Goal: Use online tool/utility: Utilize a website feature to perform a specific function

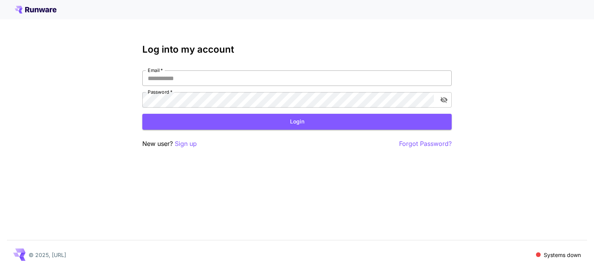
type input "**********"
click at [239, 82] on input "**********" at bounding box center [296, 77] width 309 height 15
click at [320, 117] on button "Login" at bounding box center [296, 122] width 309 height 16
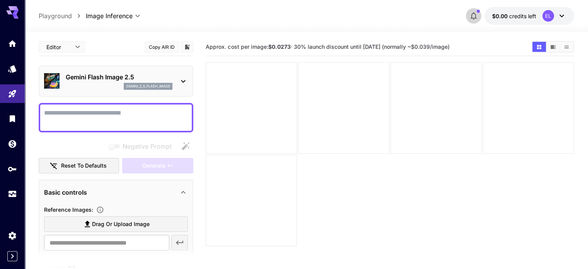
click at [470, 17] on icon "button" at bounding box center [473, 15] width 9 height 9
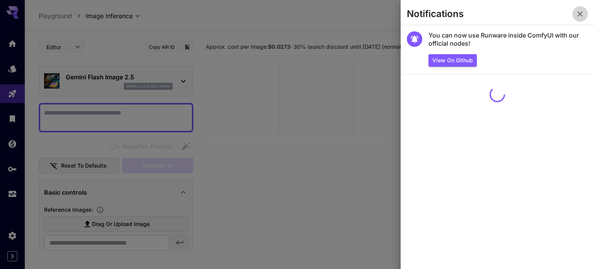
click at [585, 16] on button "button" at bounding box center [579, 13] width 15 height 15
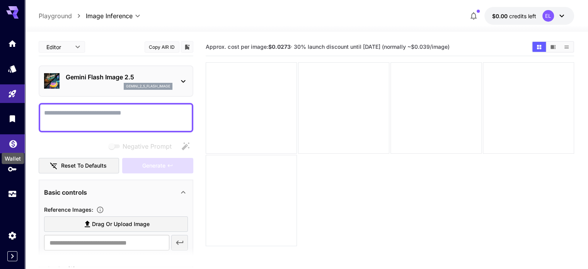
click at [9, 144] on icon "Wallet" at bounding box center [13, 141] width 9 height 9
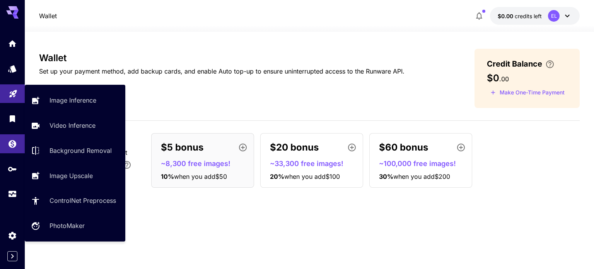
click at [7, 94] on link at bounding box center [12, 93] width 25 height 19
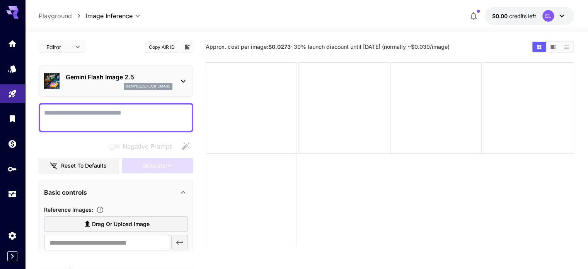
click at [163, 118] on textarea "Negative Prompt" at bounding box center [116, 117] width 144 height 19
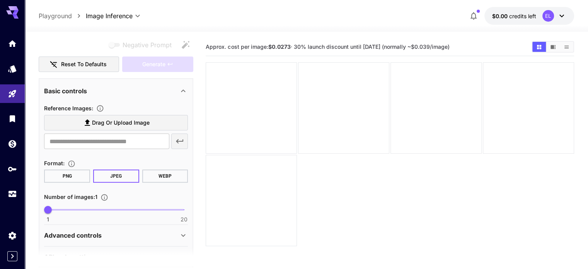
scroll to position [102, 0]
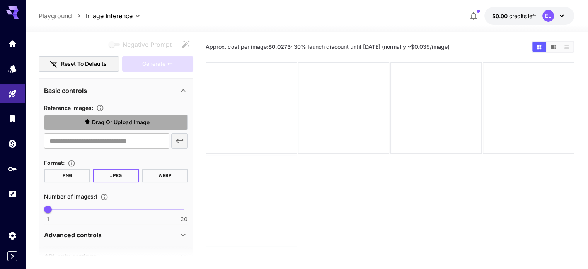
click at [105, 123] on span "Drag or upload image" at bounding box center [121, 123] width 58 height 10
click at [0, 0] on input "Drag or upload image" at bounding box center [0, 0] width 0 height 0
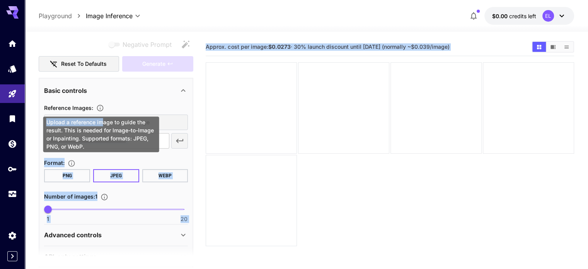
drag, startPoint x: 101, startPoint y: 116, endPoint x: 167, endPoint y: 126, distance: 66.9
click at [167, 126] on body "**********" at bounding box center [294, 165] width 588 height 330
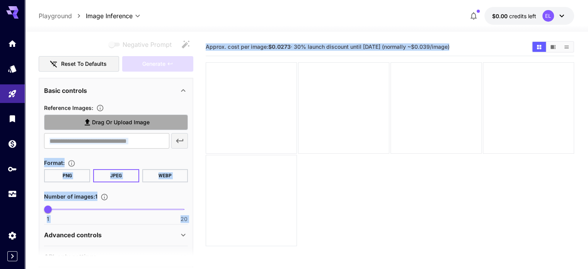
click at [164, 122] on label "Drag or upload image" at bounding box center [116, 122] width 144 height 16
click at [0, 0] on input "Drag or upload image" at bounding box center [0, 0] width 0 height 0
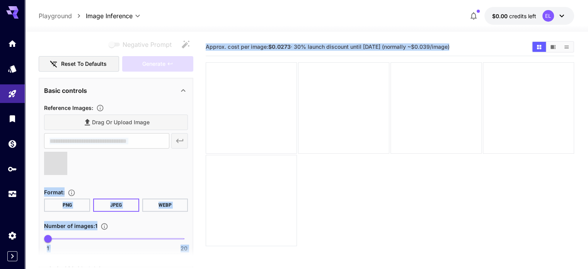
click at [244, 170] on section "Approx. cost per image: $0.0273 · 30% launch discount until 15th september (nor…" at bounding box center [390, 172] width 368 height 269
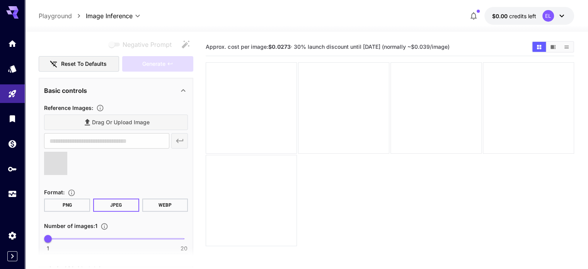
type input "**********"
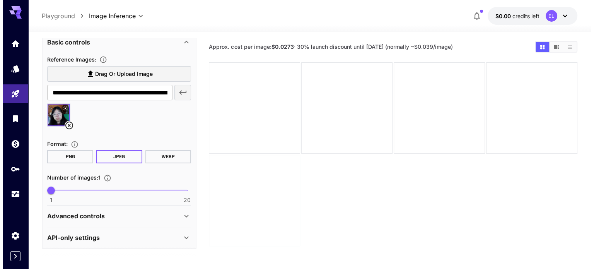
scroll to position [0, 0]
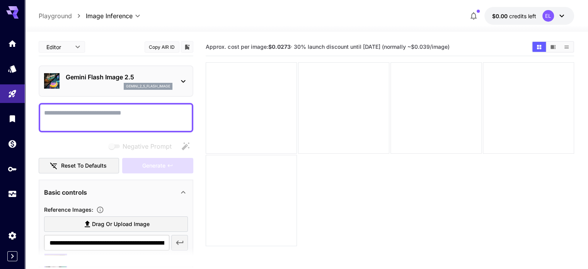
click at [99, 113] on textarea "Negative Prompt" at bounding box center [116, 117] width 144 height 19
type textarea "*"
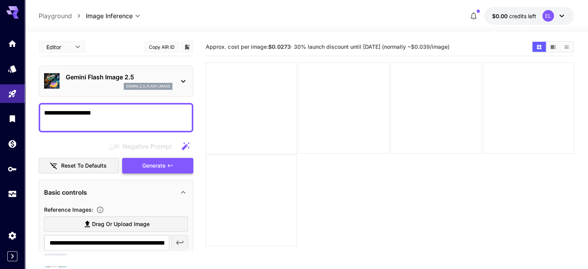
type textarea "**********"
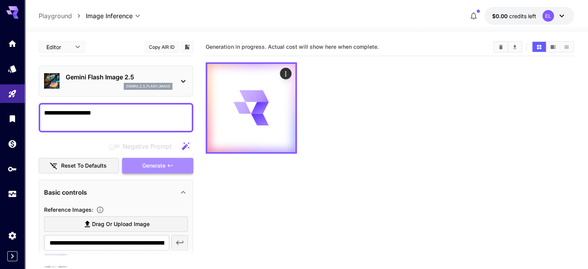
click at [150, 162] on span "Generate" at bounding box center [153, 166] width 23 height 10
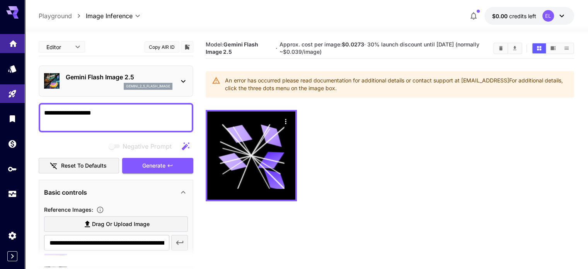
click at [15, 41] on icon "Home" at bounding box center [13, 41] width 8 height 7
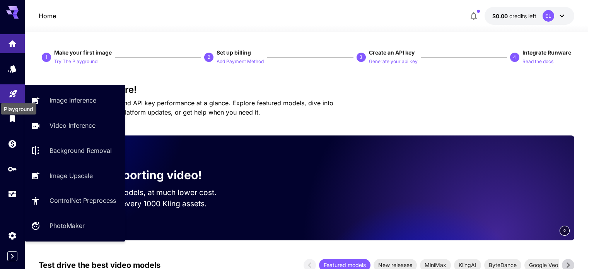
click at [14, 90] on icon "Playground" at bounding box center [12, 91] width 7 height 7
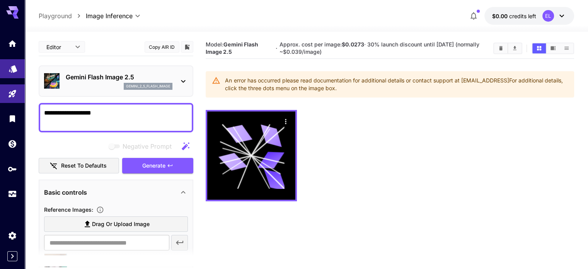
click at [10, 74] on link at bounding box center [12, 68] width 25 height 19
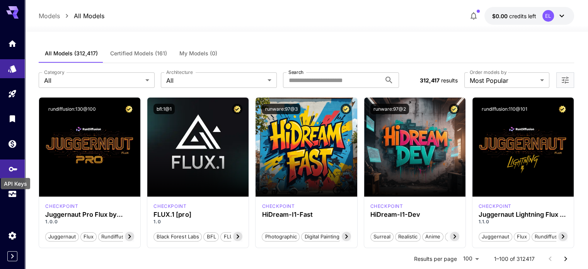
click at [11, 164] on icon "API Keys" at bounding box center [13, 166] width 9 height 9
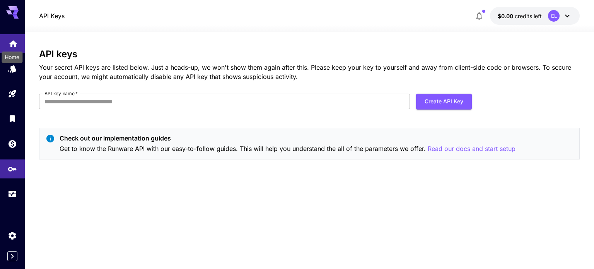
click at [9, 41] on icon "Home" at bounding box center [13, 41] width 9 height 9
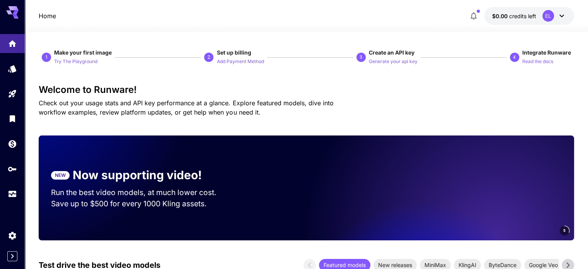
click at [560, 17] on icon at bounding box center [561, 15] width 9 height 9
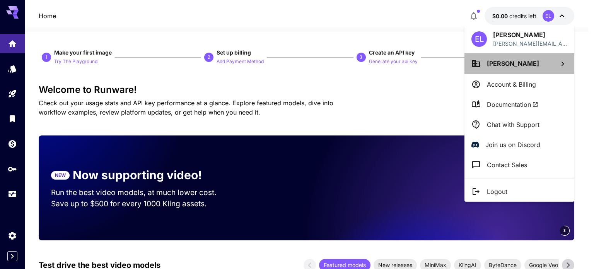
click at [554, 59] on li "Emily Liu" at bounding box center [519, 63] width 110 height 21
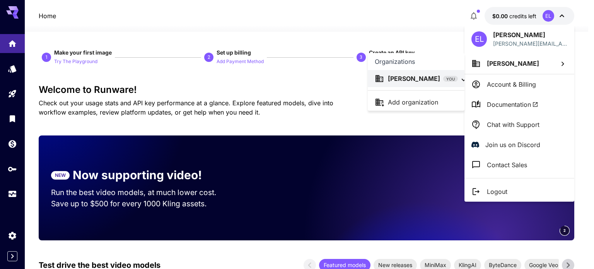
click at [428, 106] on p "Add organization" at bounding box center [413, 101] width 50 height 9
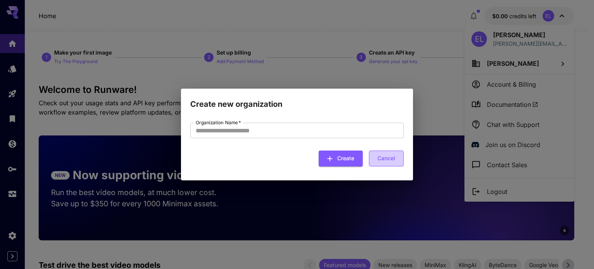
click at [400, 156] on button "Cancel" at bounding box center [386, 158] width 35 height 16
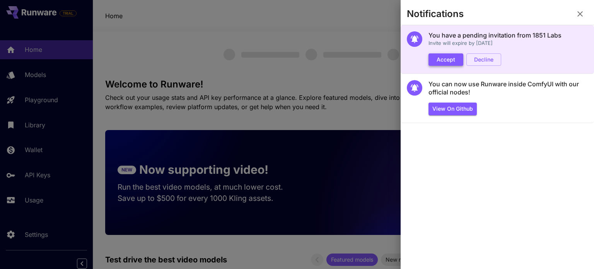
click at [451, 62] on button "Accept" at bounding box center [445, 59] width 35 height 13
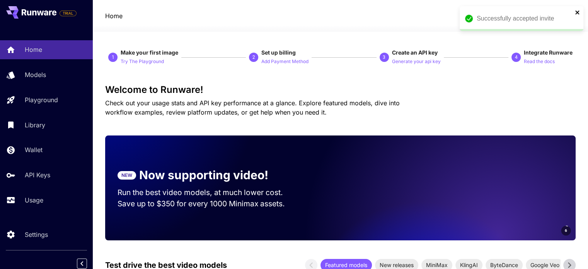
click at [578, 11] on icon "close" at bounding box center [577, 12] width 4 height 4
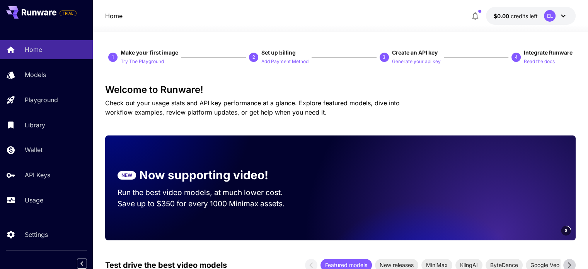
click at [560, 15] on icon at bounding box center [563, 15] width 9 height 9
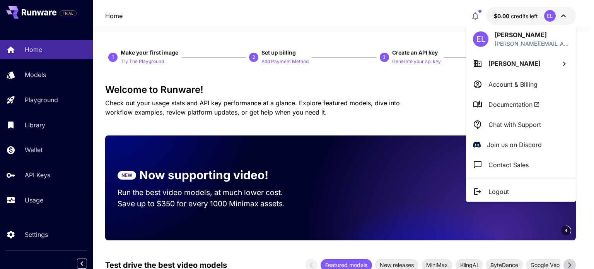
click at [520, 61] on li "Emily Liu" at bounding box center [521, 63] width 110 height 21
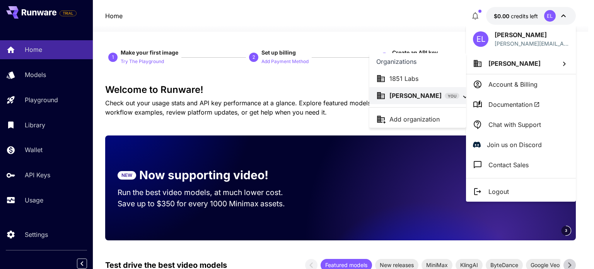
click at [410, 83] on p "1851 Labs" at bounding box center [403, 78] width 29 height 9
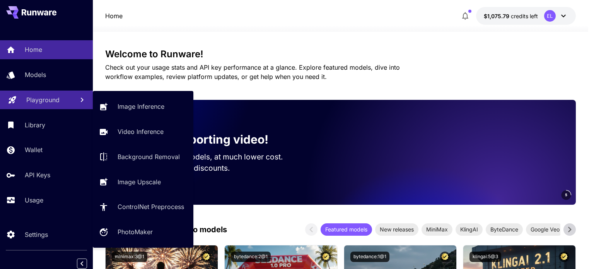
click at [53, 102] on p "Playground" at bounding box center [42, 99] width 33 height 9
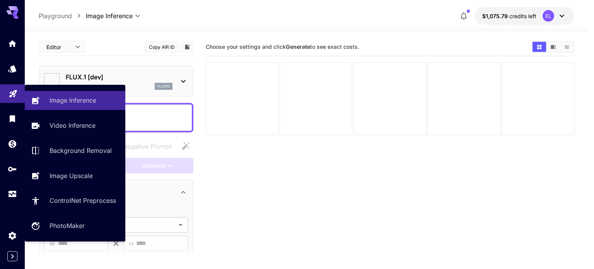
type input "**********"
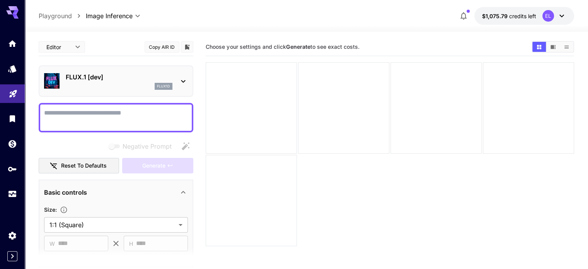
click at [130, 77] on p "FLUX.1 [dev]" at bounding box center [119, 76] width 107 height 9
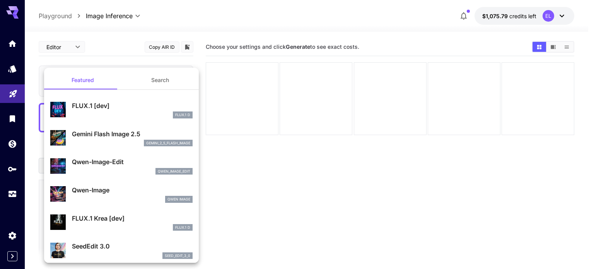
click at [116, 143] on div "gemini_2_5_flash_image" at bounding box center [132, 143] width 121 height 7
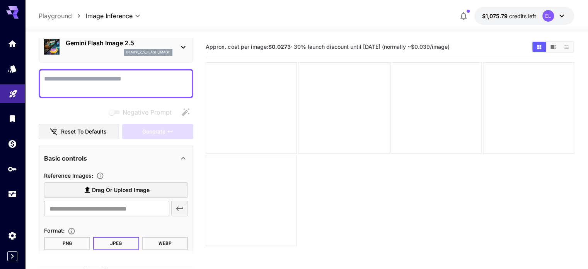
scroll to position [34, 0]
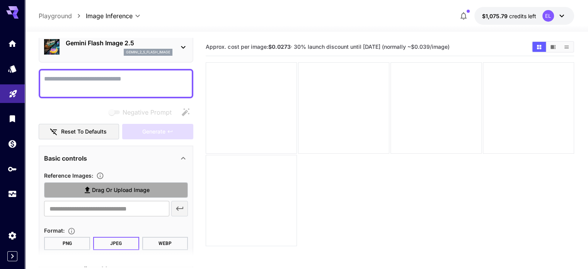
click at [111, 185] on span "Drag or upload image" at bounding box center [121, 190] width 58 height 10
click at [0, 0] on input "Drag or upload image" at bounding box center [0, 0] width 0 height 0
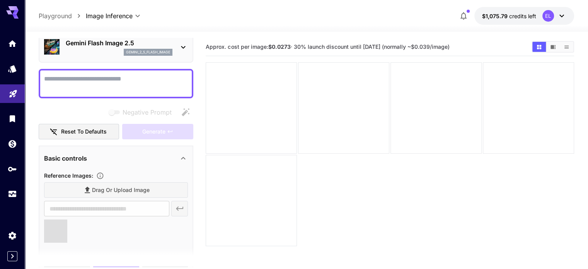
click at [91, 80] on textarea "Negative Prompt" at bounding box center [116, 83] width 144 height 19
type input "**********"
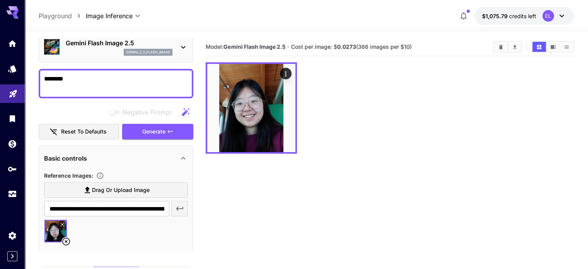
type textarea "****"
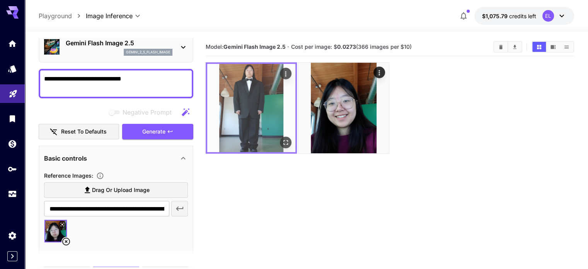
click at [239, 94] on img at bounding box center [251, 108] width 88 height 88
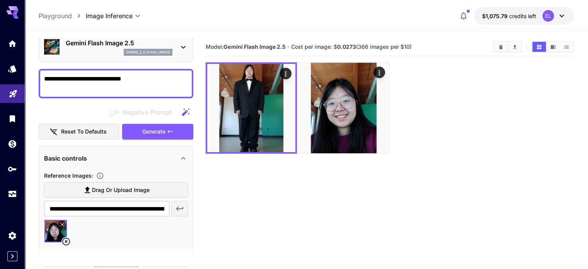
click at [138, 85] on textarea "**********" at bounding box center [116, 83] width 144 height 19
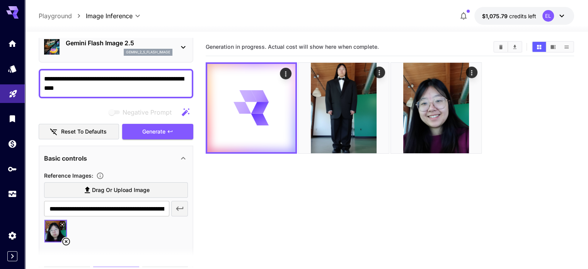
type textarea "**********"
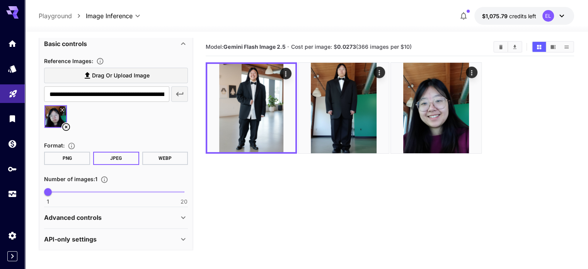
scroll to position [0, 0]
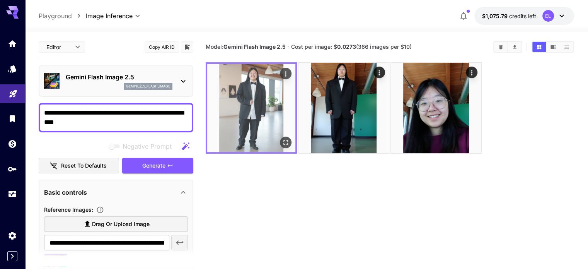
click at [241, 129] on img at bounding box center [251, 108] width 88 height 88
click at [282, 138] on icon "Open in fullscreen" at bounding box center [286, 142] width 8 height 8
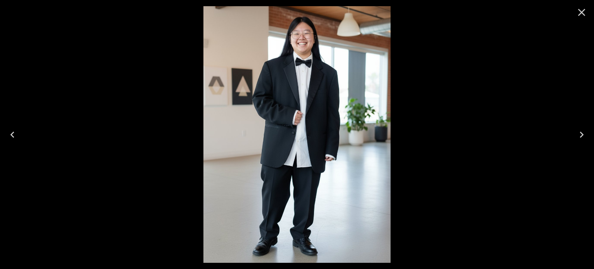
click at [581, 15] on icon "Close" at bounding box center [581, 12] width 12 height 12
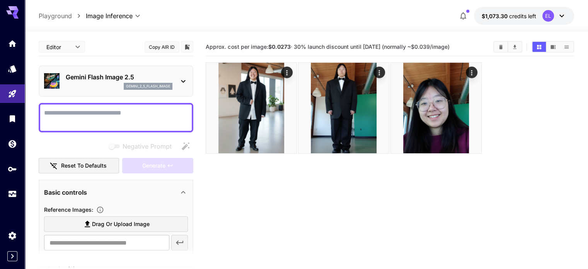
scroll to position [121, 0]
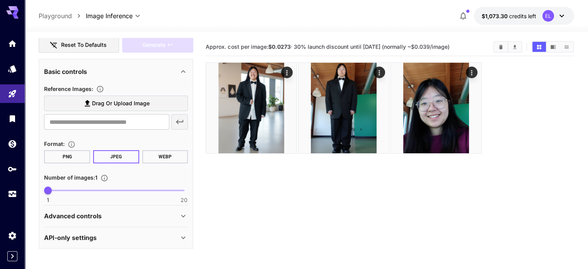
click at [136, 211] on div "Advanced controls" at bounding box center [111, 215] width 135 height 9
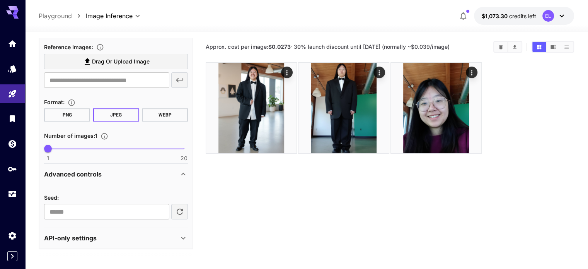
click at [140, 235] on div "API-only settings" at bounding box center [111, 237] width 135 height 9
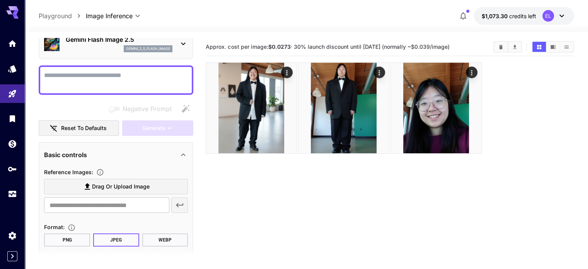
scroll to position [0, 0]
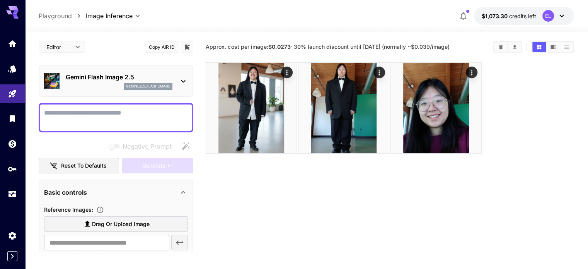
click at [177, 73] on div "Gemini Flash Image 2.5 gemini_2_5_flash_image" at bounding box center [116, 81] width 144 height 24
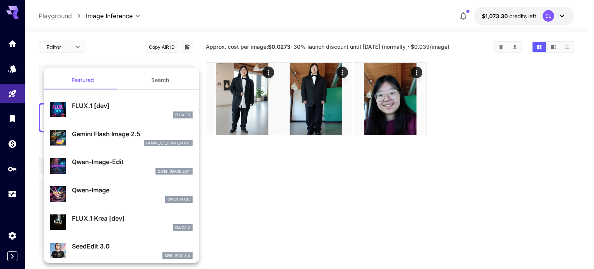
click at [241, 170] on div at bounding box center [297, 134] width 594 height 269
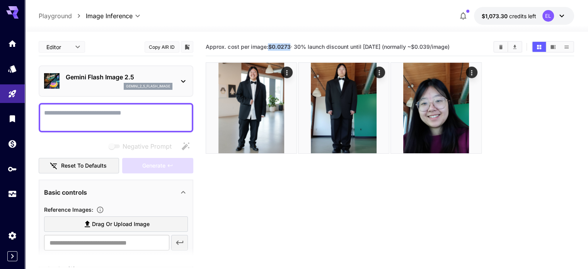
drag, startPoint x: 290, startPoint y: 46, endPoint x: 270, endPoint y: 47, distance: 20.1
click at [270, 47] on b "$0.0273" at bounding box center [279, 46] width 22 height 7
copy b "$0.0273"
drag, startPoint x: 150, startPoint y: 74, endPoint x: 64, endPoint y: 71, distance: 86.3
click at [64, 71] on div "Gemini Flash Image 2.5 gemini_2_5_flash_image" at bounding box center [116, 81] width 144 height 24
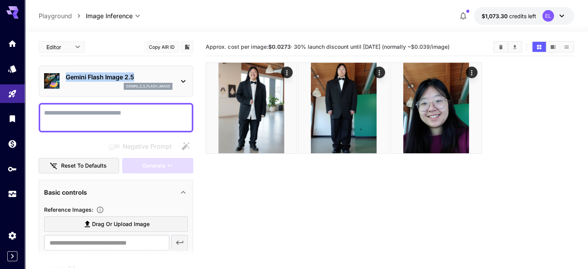
copy p "Gemini Flash Image 2.5"
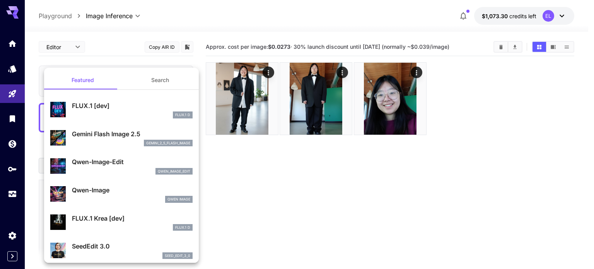
drag, startPoint x: 291, startPoint y: 47, endPoint x: 275, endPoint y: 46, distance: 15.9
click at [275, 46] on div at bounding box center [297, 134] width 594 height 269
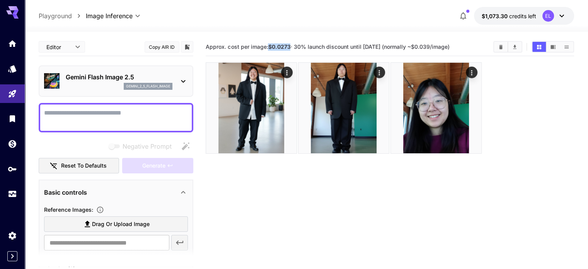
drag, startPoint x: 270, startPoint y: 47, endPoint x: 291, endPoint y: 46, distance: 21.3
click at [291, 46] on span "Approx. cost per image: $0.0273 · 30% launch discount until 15th september (nor…" at bounding box center [328, 46] width 244 height 7
copy b "$0.0273"
drag, startPoint x: 454, startPoint y: 47, endPoint x: 435, endPoint y: 49, distance: 18.3
click at [435, 49] on span "Approx. cost per image: $0.0273 · 30% launch discount until 15th september (nor…" at bounding box center [328, 46] width 244 height 7
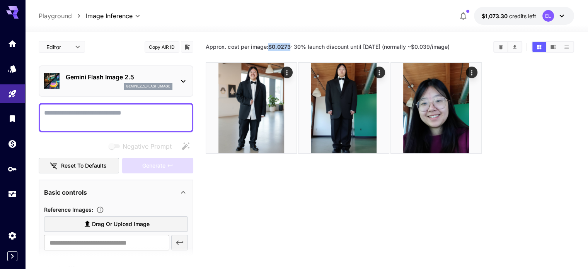
copy span "$0.039"
click at [246, 223] on section "Approx. cost per image: $0.0273 · 30% launch discount until 15th september (nor…" at bounding box center [390, 172] width 368 height 269
click at [181, 81] on icon at bounding box center [183, 81] width 9 height 9
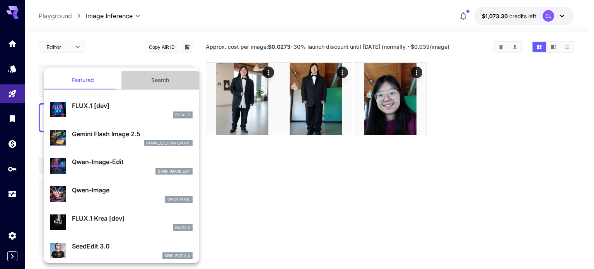
click at [157, 82] on button "Search" at bounding box center [159, 80] width 77 height 19
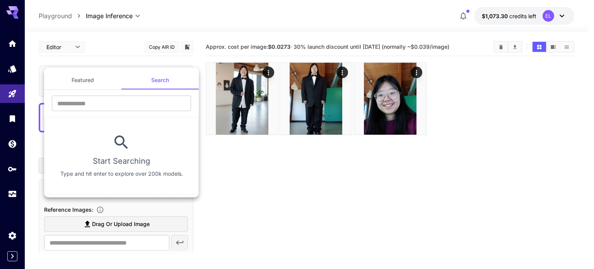
click at [246, 214] on div at bounding box center [297, 134] width 594 height 269
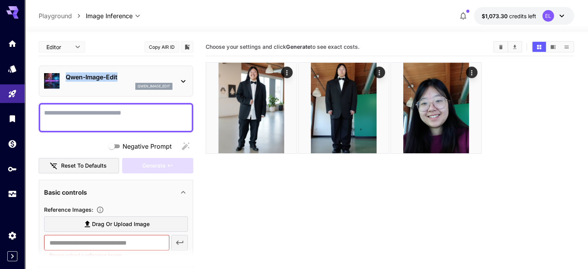
drag, startPoint x: 128, startPoint y: 78, endPoint x: 67, endPoint y: 73, distance: 61.3
click at [67, 73] on p "Qwen-Image-Edit" at bounding box center [119, 76] width 107 height 9
copy p "Qwen-Image-Edit"
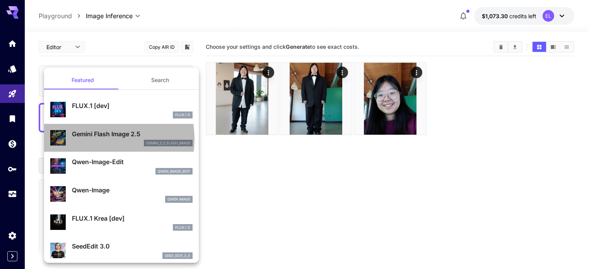
click at [93, 139] on div "Gemini Flash Image 2.5 gemini_2_5_flash_image" at bounding box center [132, 137] width 121 height 17
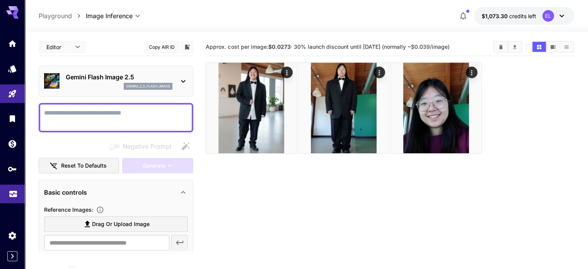
click at [14, 186] on link at bounding box center [12, 193] width 25 height 19
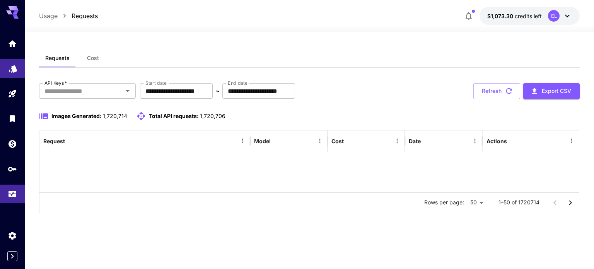
click at [14, 61] on link at bounding box center [12, 68] width 25 height 19
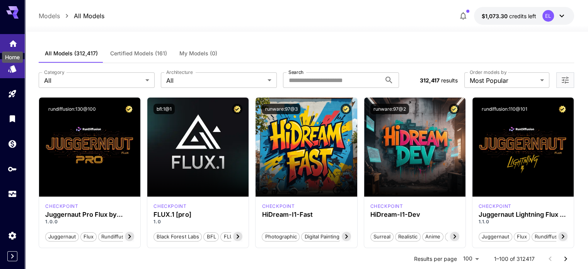
click at [11, 39] on icon "Home" at bounding box center [13, 41] width 9 height 9
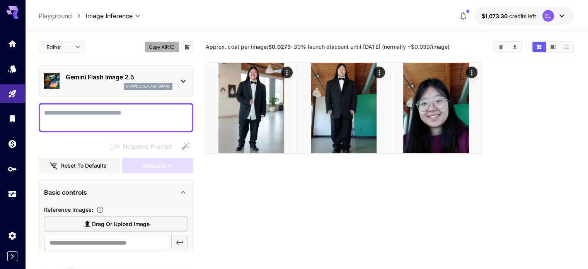
click at [176, 48] on button "Copy AIR ID" at bounding box center [162, 46] width 35 height 11
drag, startPoint x: 170, startPoint y: 85, endPoint x: 119, endPoint y: 86, distance: 51.0
click at [119, 86] on div "gemini_2_5_flash_image" at bounding box center [119, 86] width 107 height 7
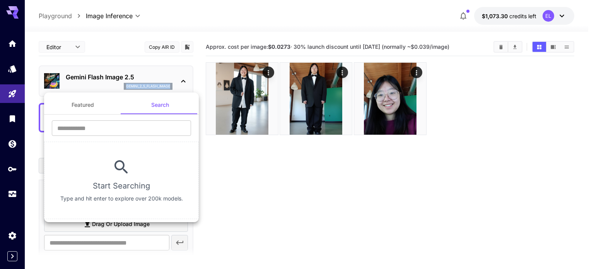
copy p "gemini_2_5_flash_image"
click at [258, 191] on div at bounding box center [297, 134] width 594 height 269
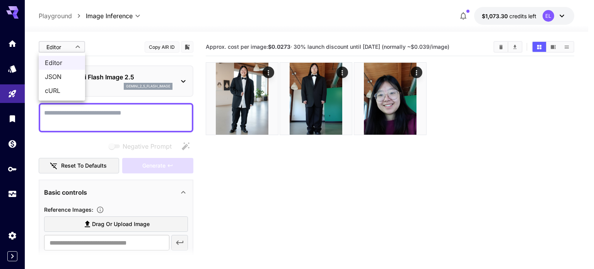
click at [73, 42] on body "**********" at bounding box center [297, 165] width 594 height 330
click at [66, 77] on span "JSON" at bounding box center [62, 76] width 34 height 9
type input "****"
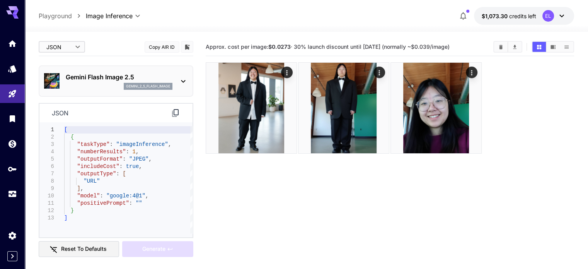
click at [124, 157] on div "[ { "taskType" : "imageInference" , "numberResults" : 1 , "outputFormat" : "JPE…" at bounding box center [128, 179] width 128 height 107
type textarea "**********"
click at [181, 79] on icon at bounding box center [183, 81] width 9 height 9
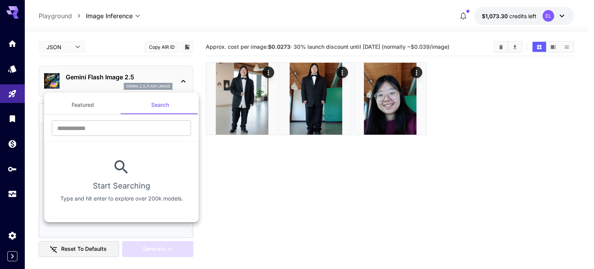
click at [181, 80] on div at bounding box center [297, 134] width 594 height 269
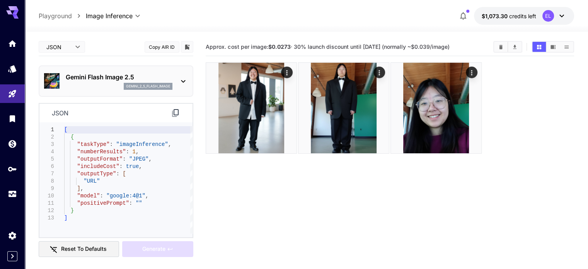
type textarea "**********"
click at [108, 168] on div "[ { "taskType" : "imageInference" , "numberResults" : 1 , "outputFormat" : "JPE…" at bounding box center [128, 179] width 128 height 107
click at [145, 184] on div "[ { "taskType" : "imageInference" , "numberResults" : 1 , "outputFormat" : "JPE…" at bounding box center [128, 179] width 128 height 107
click at [176, 116] on icon at bounding box center [175, 112] width 9 height 9
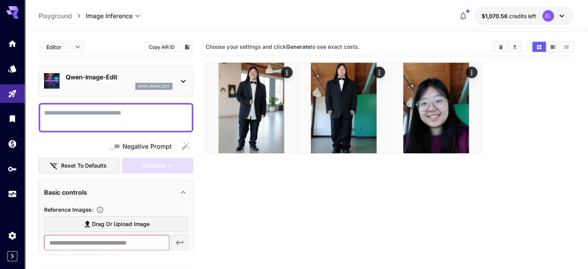
click at [80, 49] on body "**********" at bounding box center [294, 165] width 588 height 330
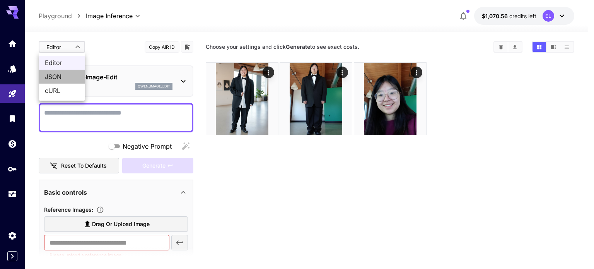
click at [69, 73] on span "JSON" at bounding box center [62, 76] width 34 height 9
type input "****"
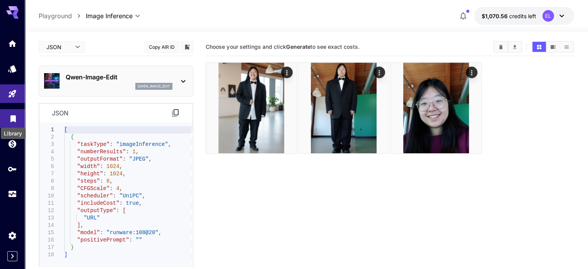
click at [14, 117] on icon "Library" at bounding box center [12, 116] width 5 height 7
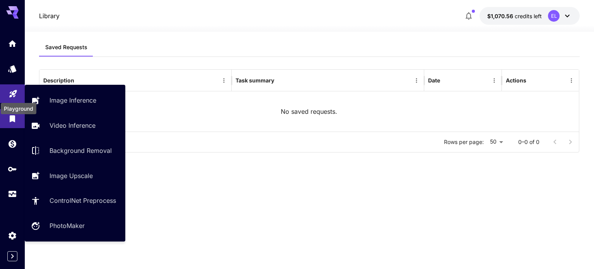
click at [14, 95] on icon "Playground" at bounding box center [12, 91] width 7 height 7
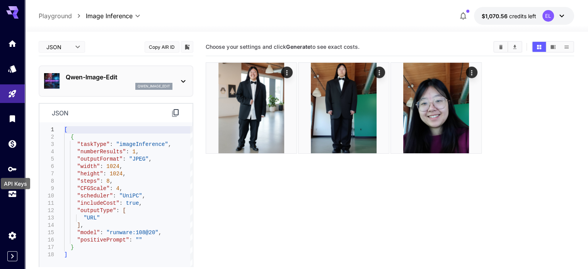
click at [13, 173] on div "API Keys" at bounding box center [15, 180] width 31 height 17
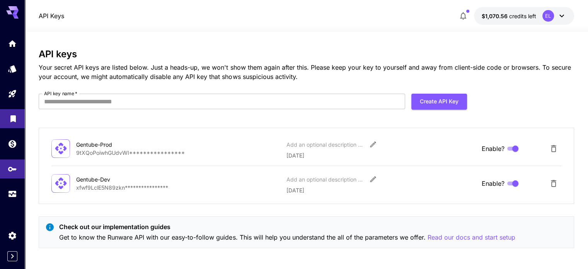
click at [12, 121] on icon "Library" at bounding box center [13, 116] width 9 height 9
